Goal: Find contact information: Find contact information

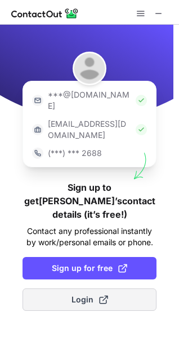
click at [83, 294] on span "Login" at bounding box center [89, 299] width 37 height 11
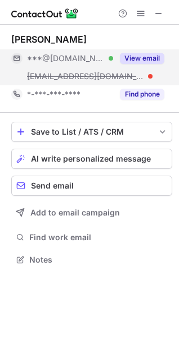
scroll to position [252, 179]
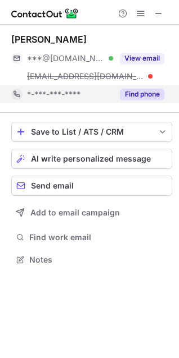
click at [130, 93] on button "Find phone" at bounding box center [142, 94] width 44 height 11
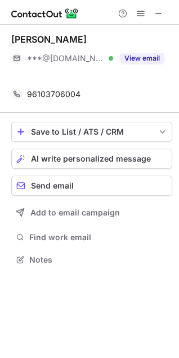
scroll to position [234, 179]
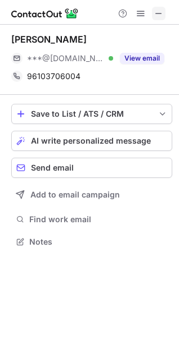
click at [156, 16] on span at bounding box center [158, 13] width 9 height 9
